Goal: Task Accomplishment & Management: Manage account settings

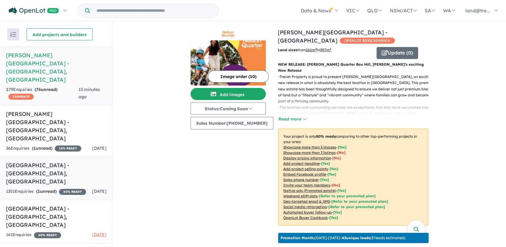
click at [63, 188] on div "1351 Enquir ies ( 1 unread) 40 % READY" at bounding box center [46, 191] width 80 height 7
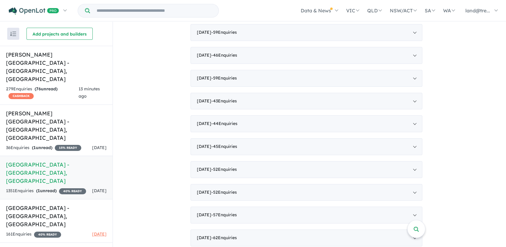
scroll to position [689, 0]
click at [231, 235] on span "- 62 Enquir ies ( 0 unread)" at bounding box center [224, 237] width 26 height 5
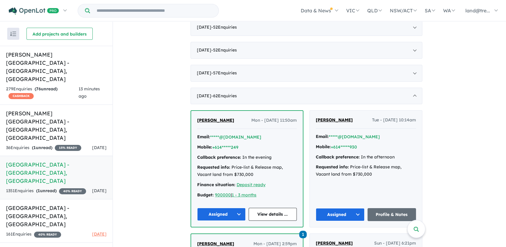
scroll to position [732, 0]
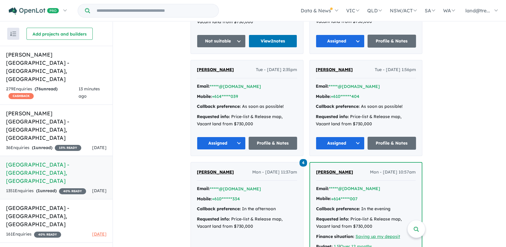
scroll to position [3418, 0]
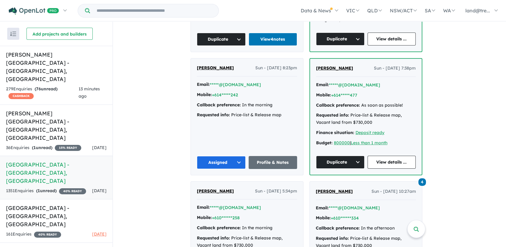
scroll to position [3634, 0]
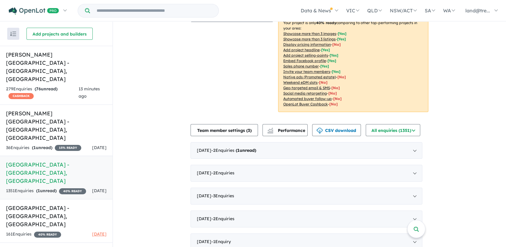
scroll to position [107, 0]
click at [402, 124] on button "All enquiries ( 1351 )" at bounding box center [393, 130] width 55 height 12
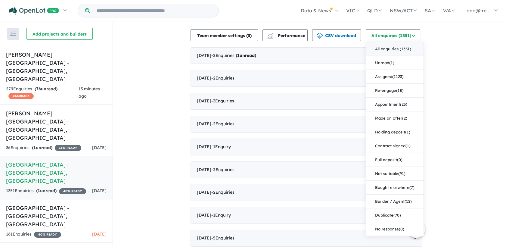
scroll to position [202, 0]
click at [383, 69] on button "Assigned ( 1123 )" at bounding box center [395, 76] width 58 height 14
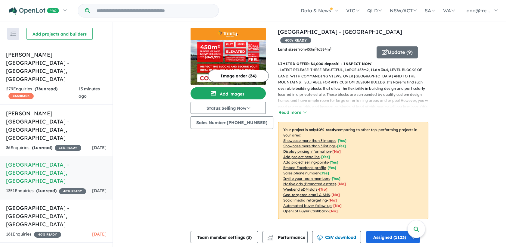
scroll to position [59, 0]
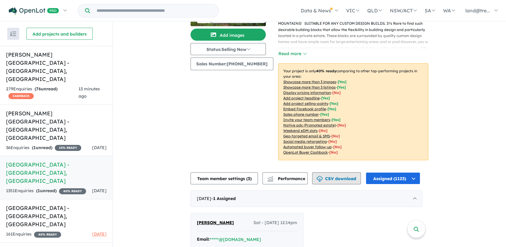
click at [348, 172] on button "CSV download" at bounding box center [336, 178] width 49 height 12
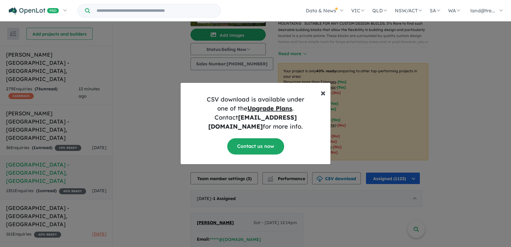
click at [324, 98] on span "×" at bounding box center [323, 92] width 5 height 12
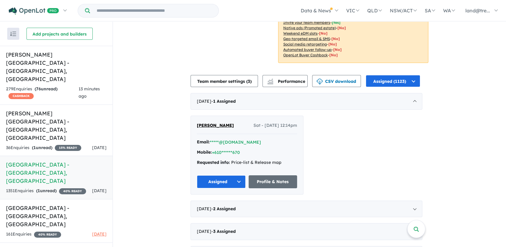
scroll to position [155, 0]
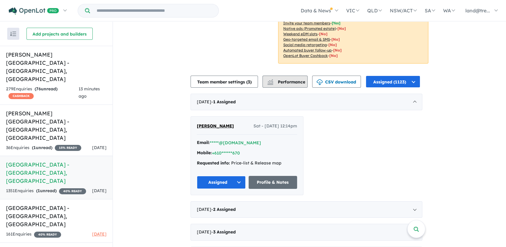
click at [286, 79] on span "Performance" at bounding box center [286, 81] width 37 height 5
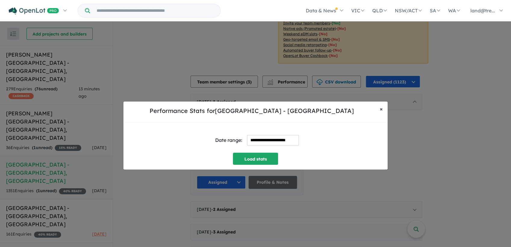
click at [381, 109] on span "×" at bounding box center [381, 108] width 3 height 7
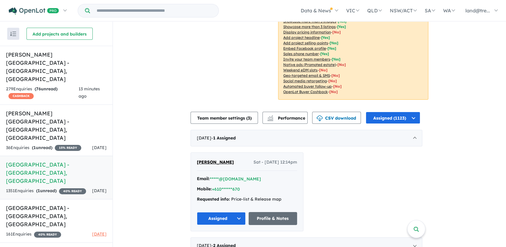
scroll to position [120, 0]
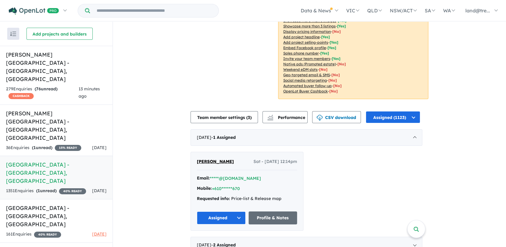
drag, startPoint x: 455, startPoint y: 144, endPoint x: 385, endPoint y: 146, distance: 70.2
click at [351, 113] on button "CSV download" at bounding box center [336, 117] width 49 height 12
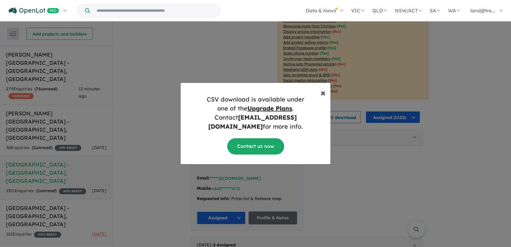
click at [324, 98] on span "×" at bounding box center [323, 92] width 5 height 12
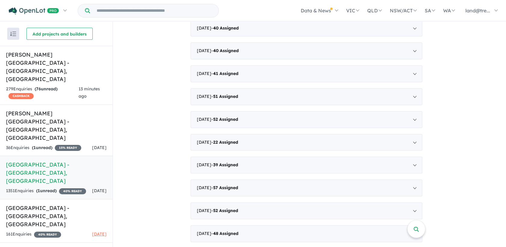
scroll to position [885, 0]
click at [222, 161] on span "[DATE] - 39 Assigned" at bounding box center [217, 163] width 41 height 5
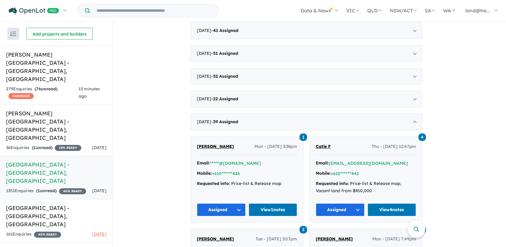
scroll to position [843, 0]
click at [387, 203] on link "View 4 notes" at bounding box center [392, 209] width 49 height 13
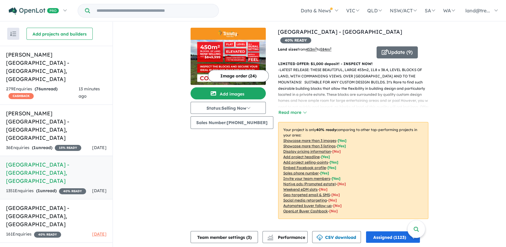
scroll to position [0, 0]
